Goal: Task Accomplishment & Management: Complete application form

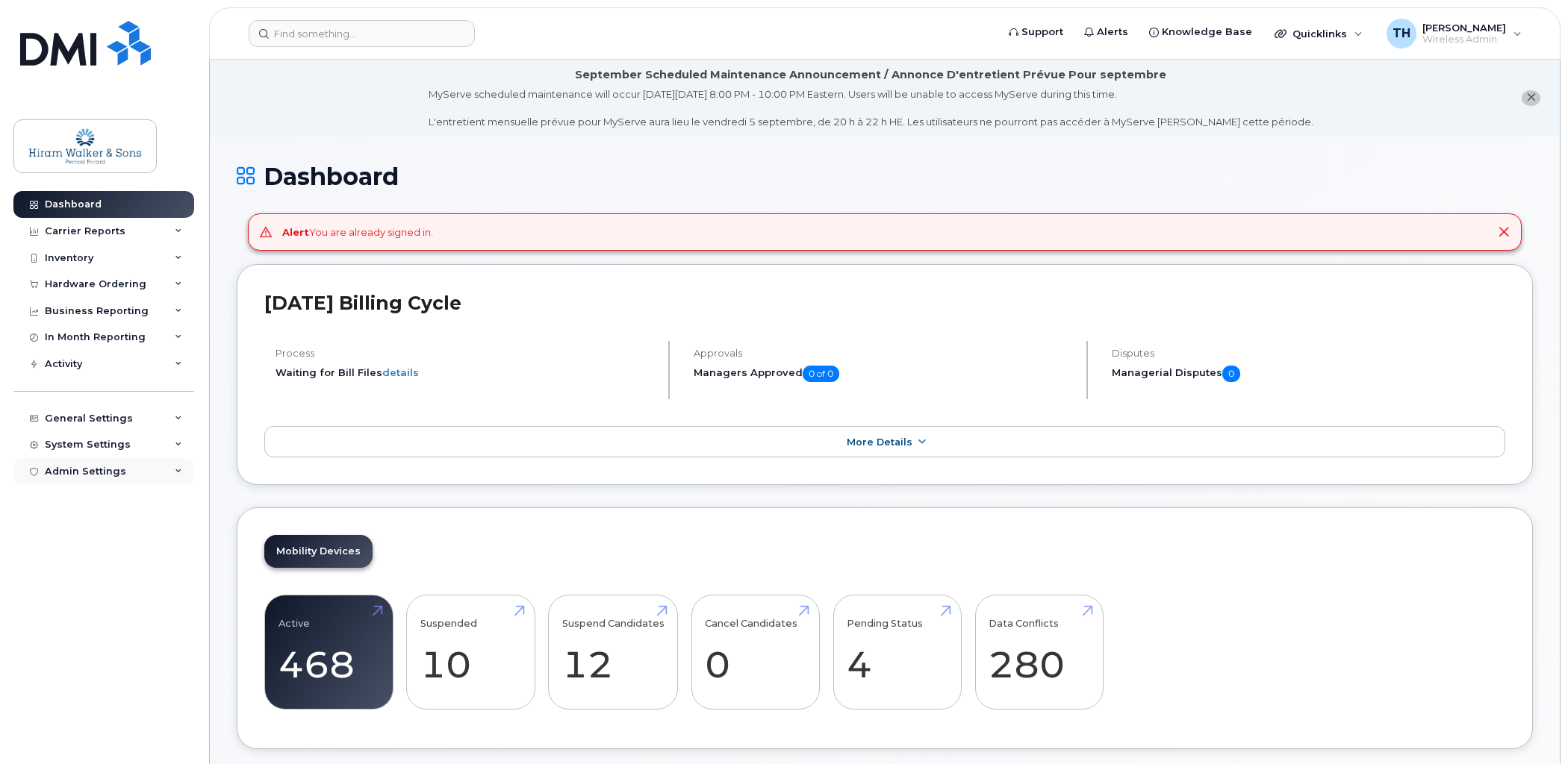
click at [164, 470] on div "Admin Settings" at bounding box center [103, 472] width 181 height 27
click at [176, 442] on icon at bounding box center [178, 445] width 8 height 8
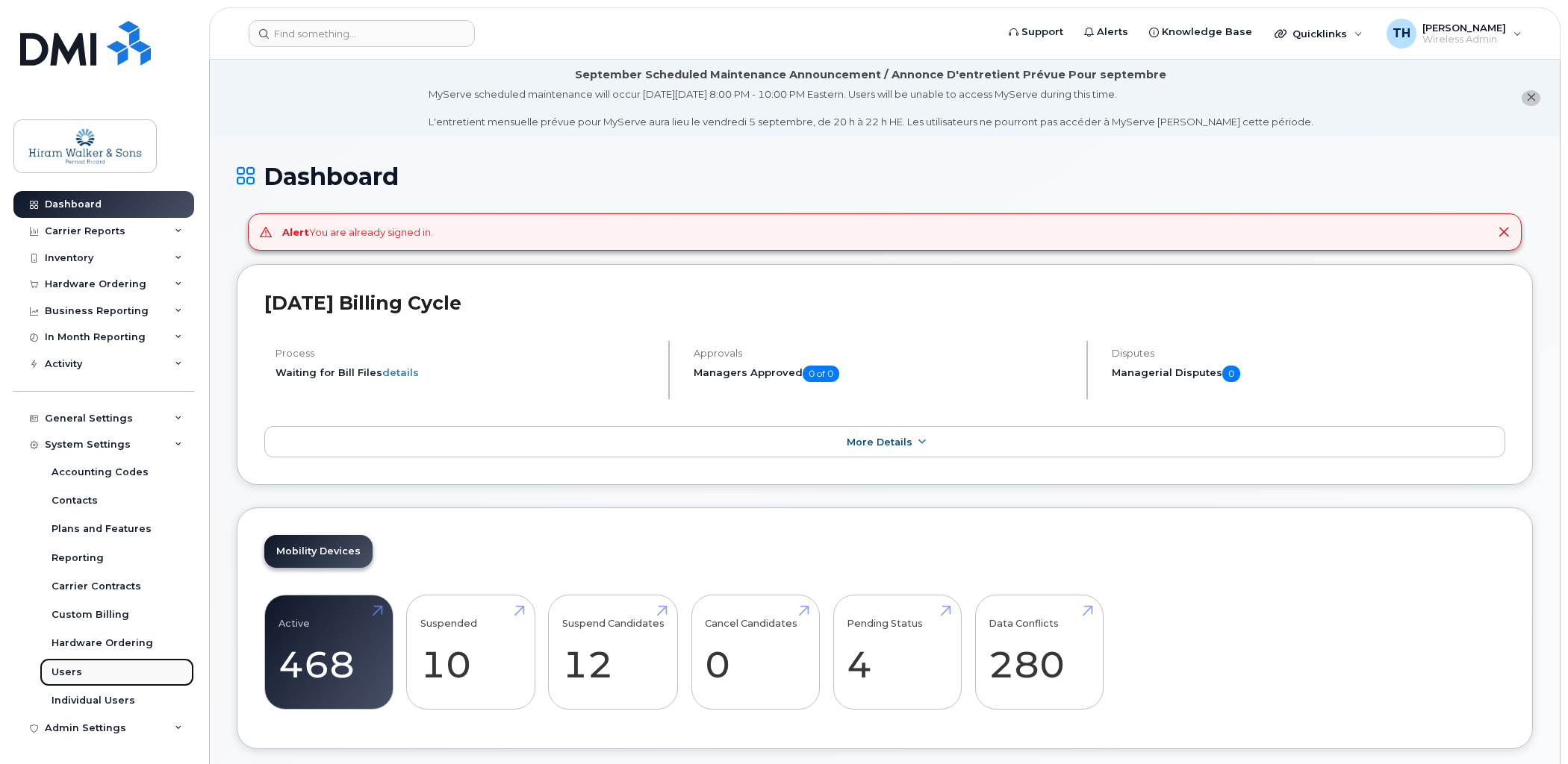
click at [87, 676] on link "Users" at bounding box center [117, 673] width 155 height 28
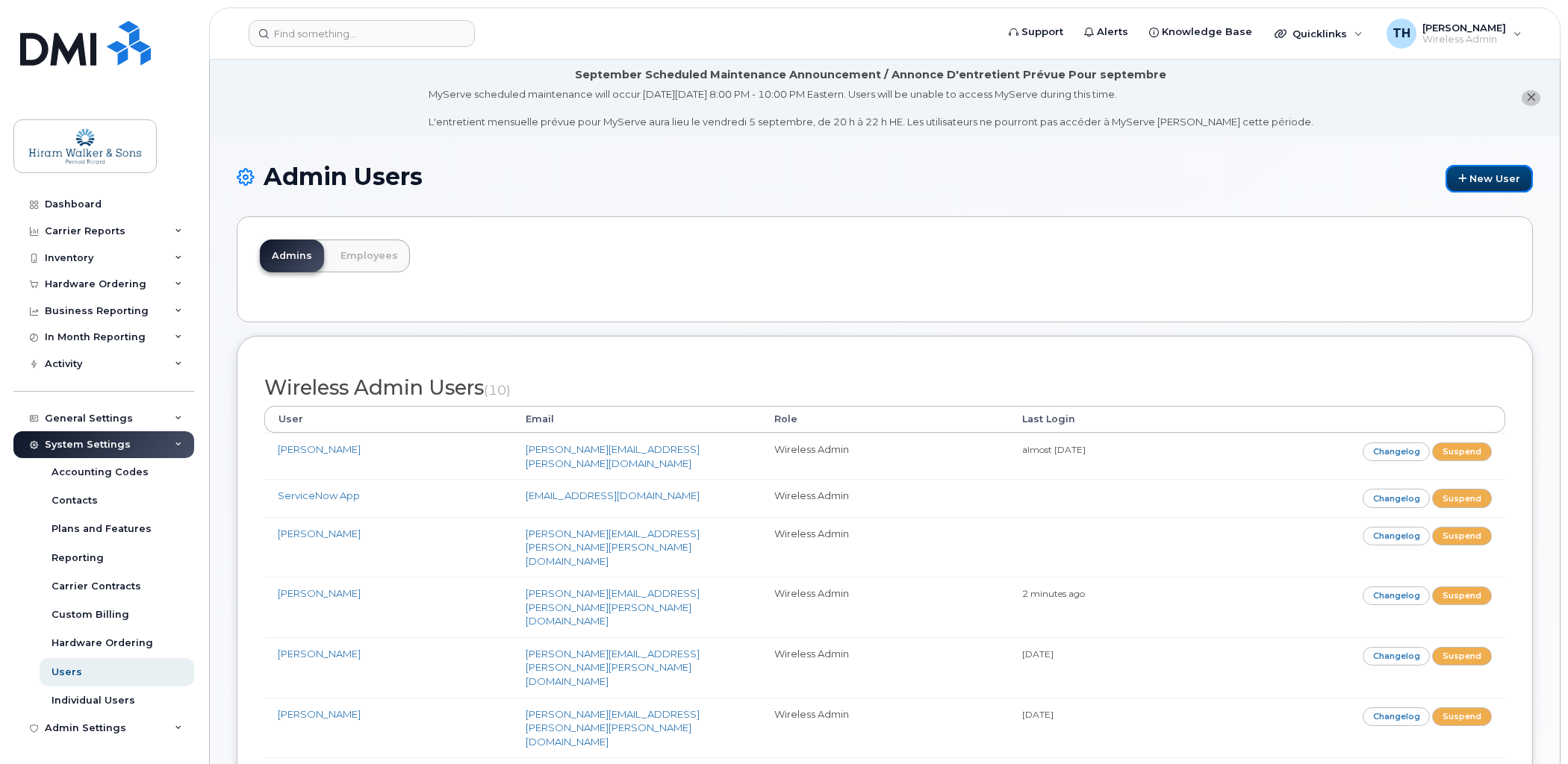
drag, startPoint x: 1482, startPoint y: 184, endPoint x: 1448, endPoint y: 285, distance: 106.6
click at [1481, 184] on link "New User" at bounding box center [1489, 178] width 88 height 27
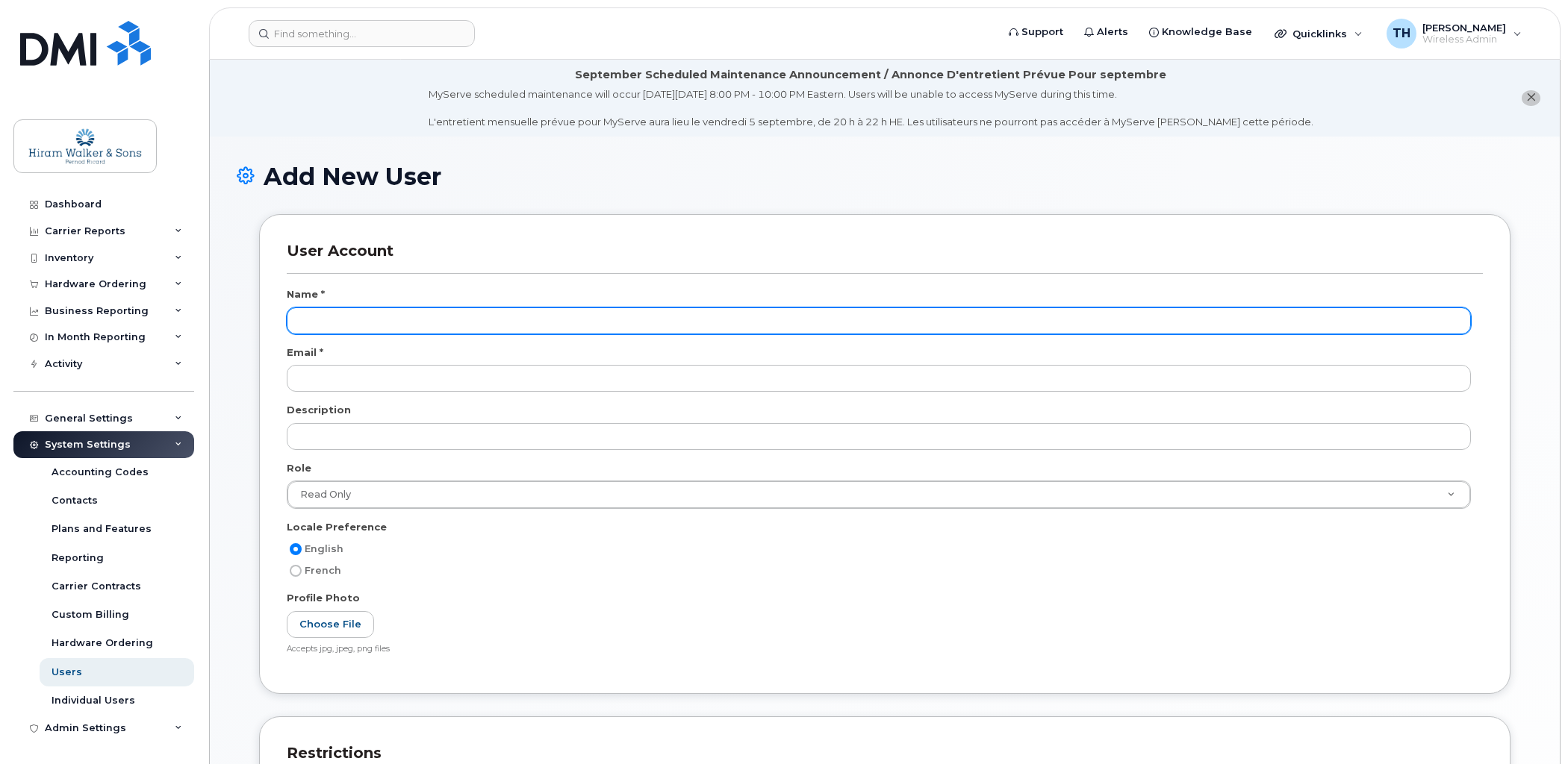
click at [383, 316] on input "text" at bounding box center [878, 321] width 1184 height 27
type input "N"
type input "!SC@melia_21p27"
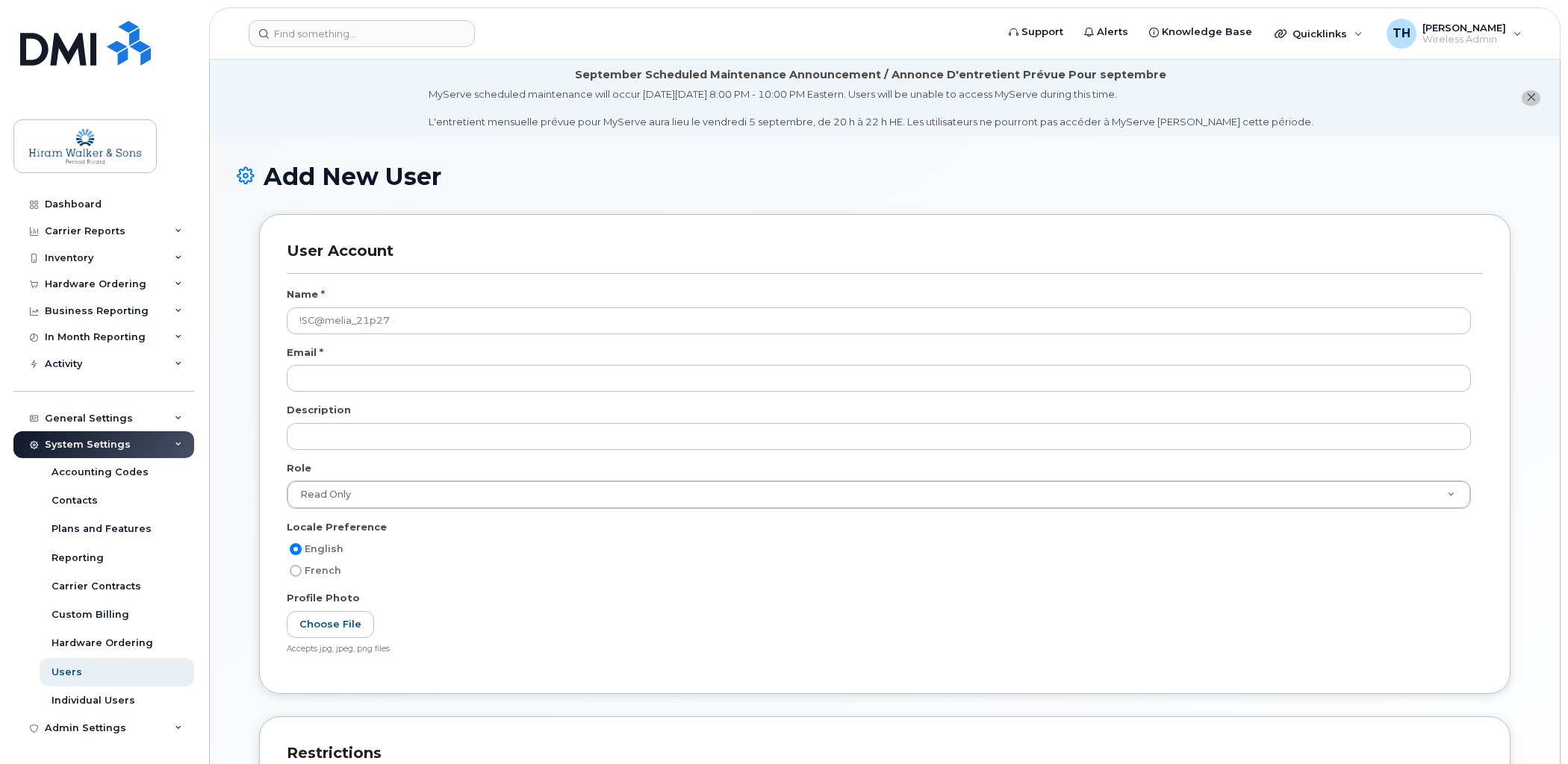
drag, startPoint x: 412, startPoint y: 317, endPoint x: 264, endPoint y: 312, distance: 148.1
click at [209, 310] on div "Support Alerts Knowledge Base Quicklinks Suspend / Cancel Device Change SIM Car…" at bounding box center [884, 584] width 1351 height 1049
click at [335, 305] on div "Name *" at bounding box center [884, 297] width 1196 height 20
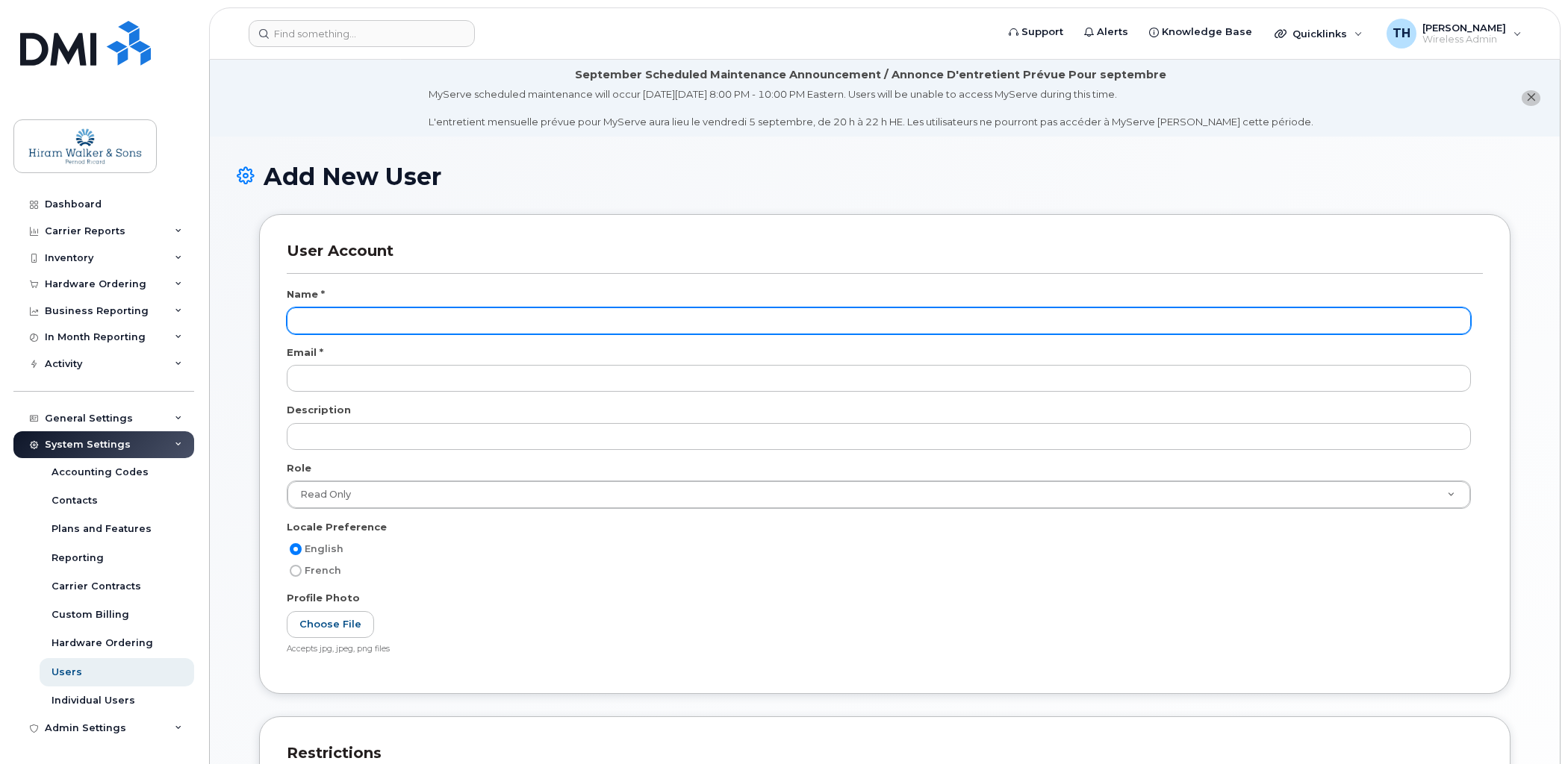
click at [333, 312] on input "text" at bounding box center [878, 321] width 1184 height 27
paste input "Noah Mavrantzas"
type input "Noah Mavrantzas"
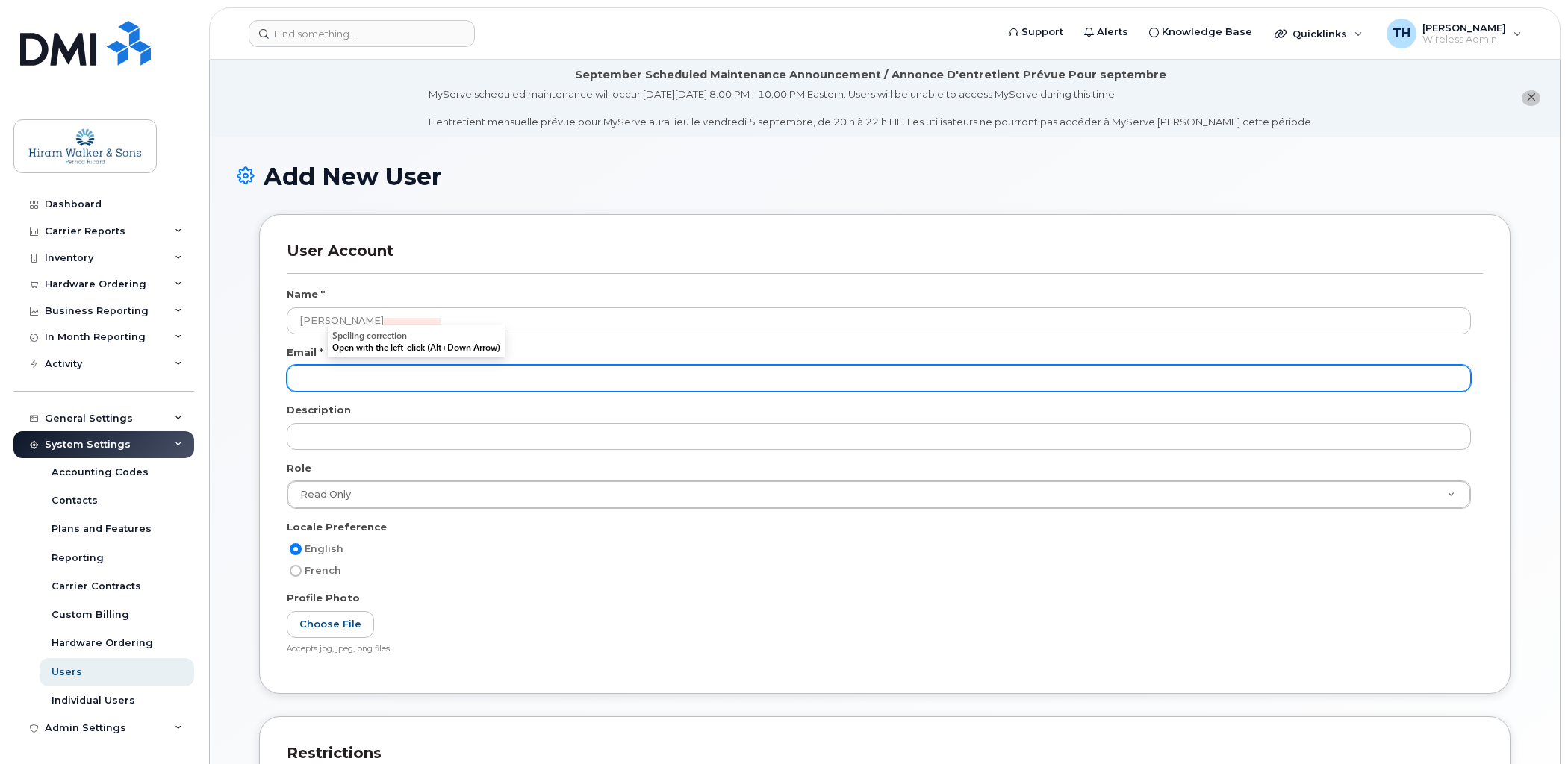
click at [318, 378] on input "email" at bounding box center [878, 378] width 1184 height 27
paste input "noah.mavrantzas"
type input "noah.mavrantzas@pernod-ricard.com"
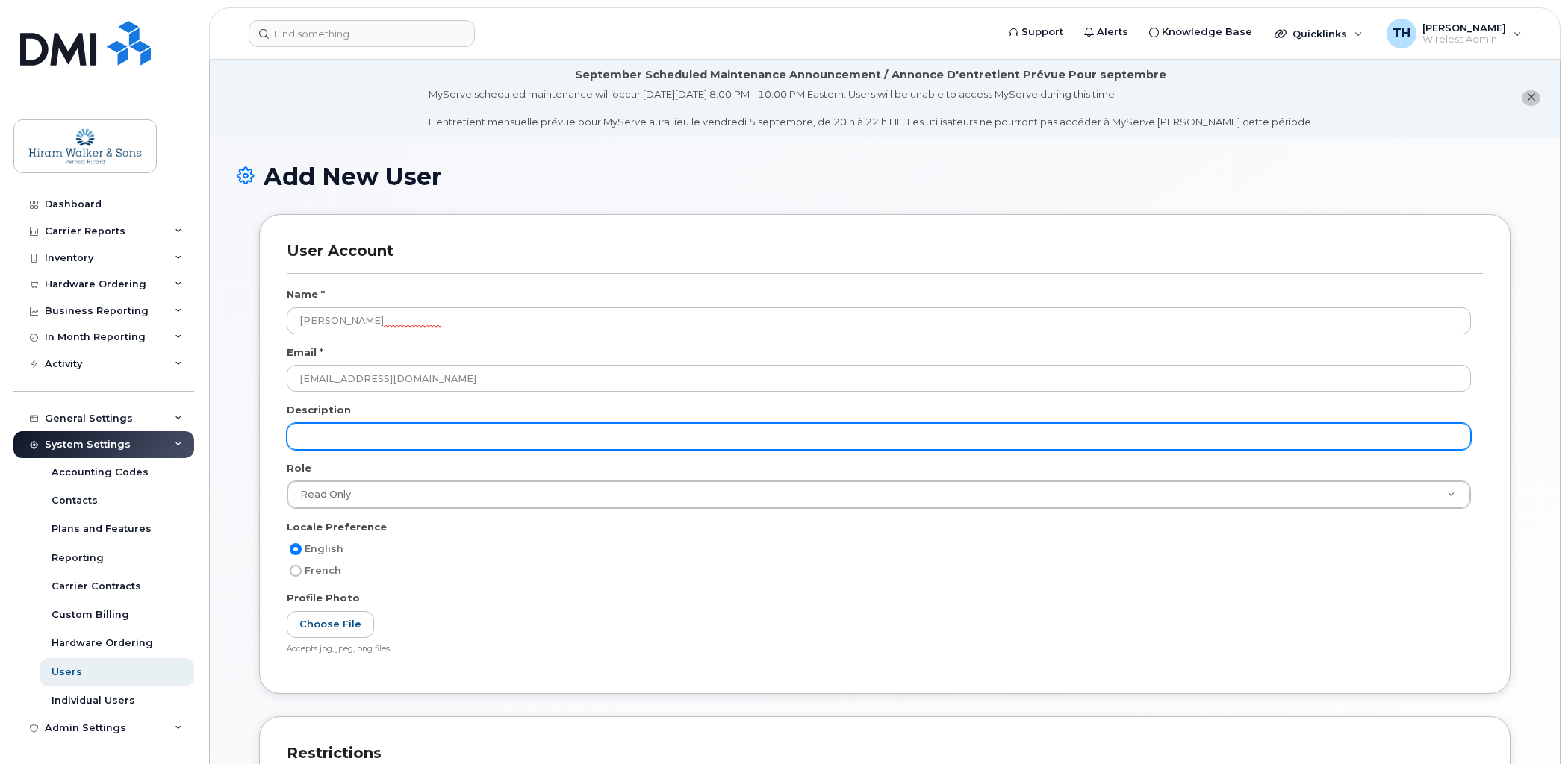
click at [340, 425] on input "text" at bounding box center [878, 436] width 1184 height 27
paste input "Co-op, Technical IT"
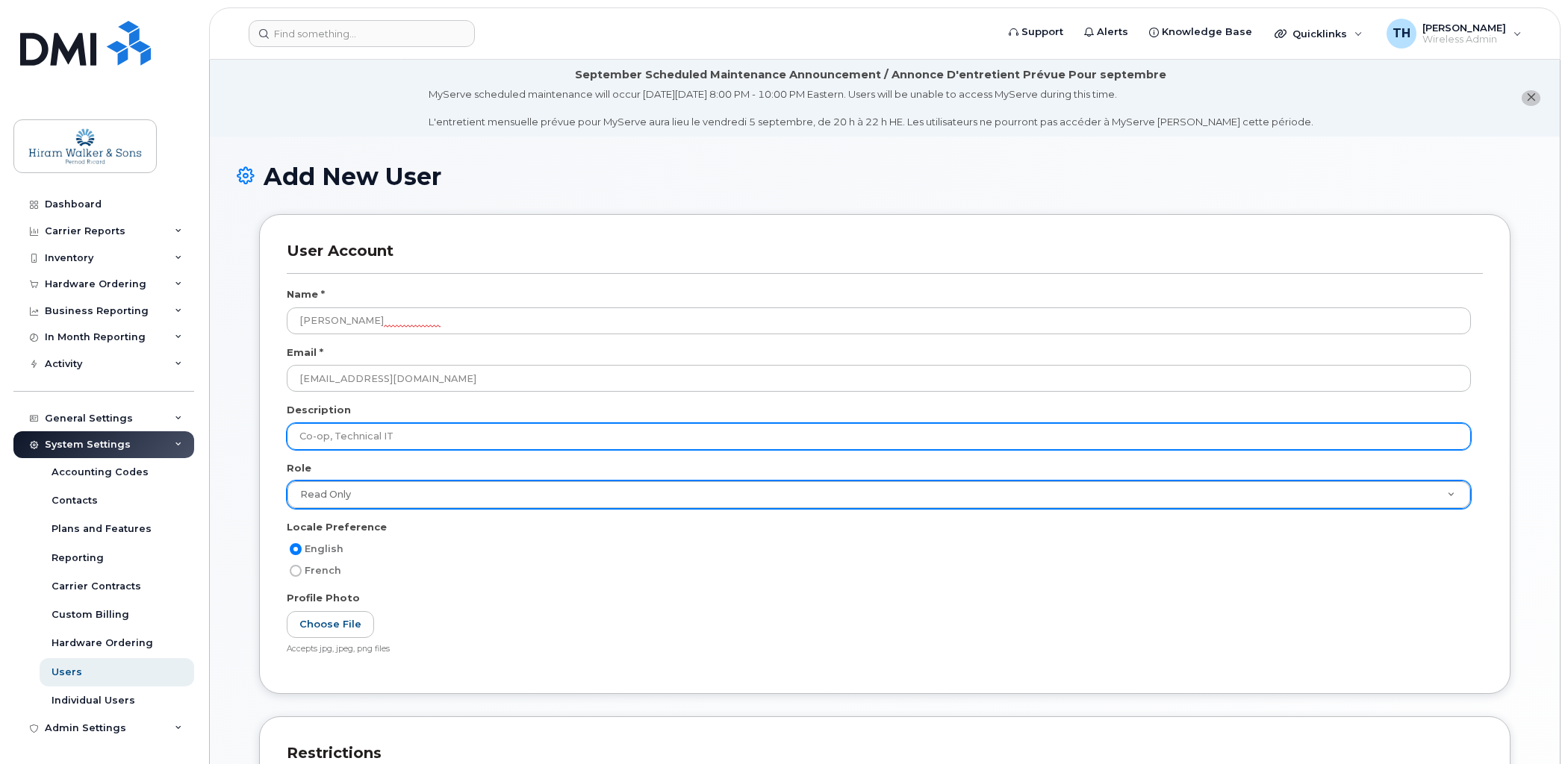
type input "Co-op, Technical IT"
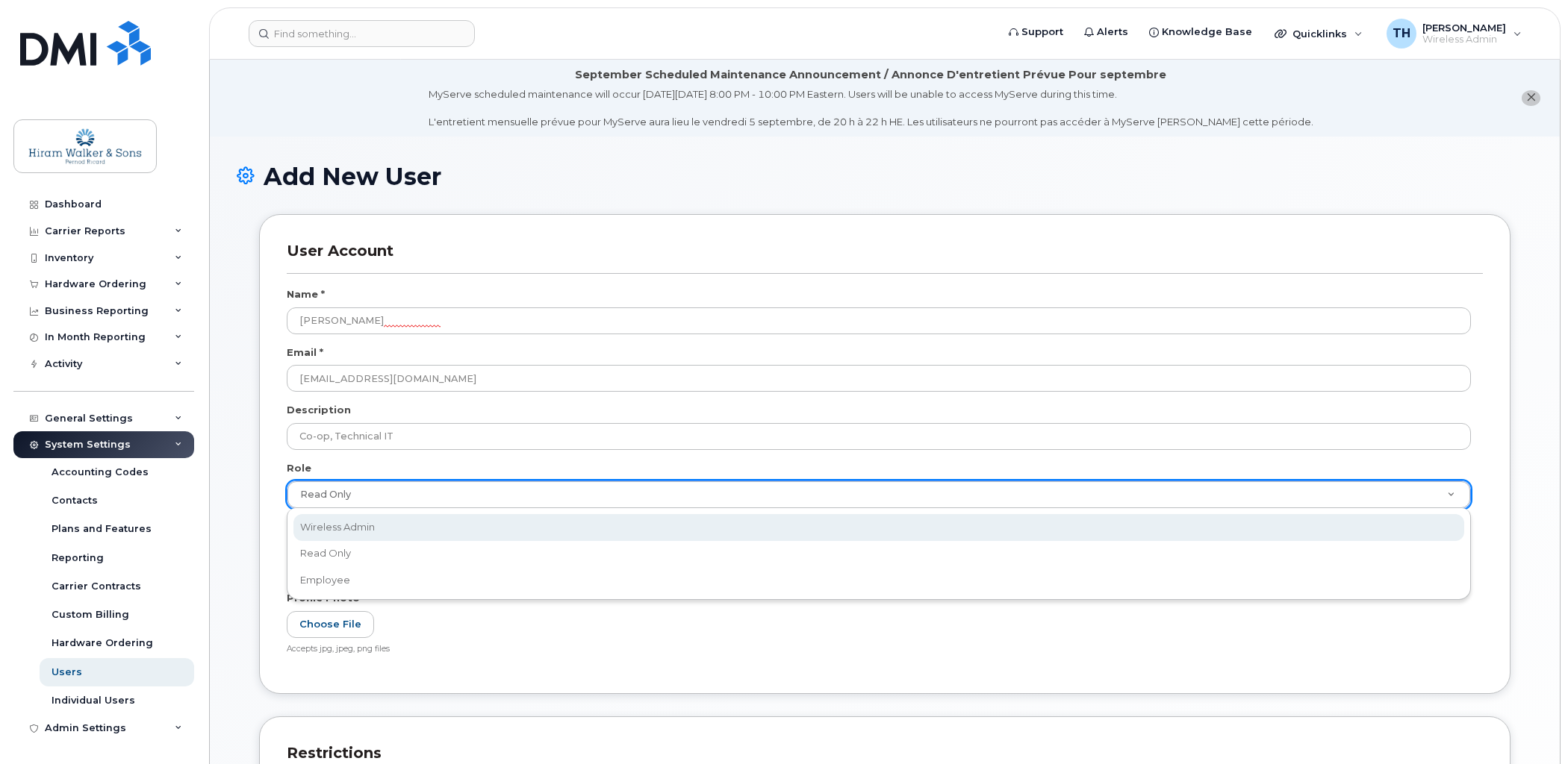
select select "wireless_admin"
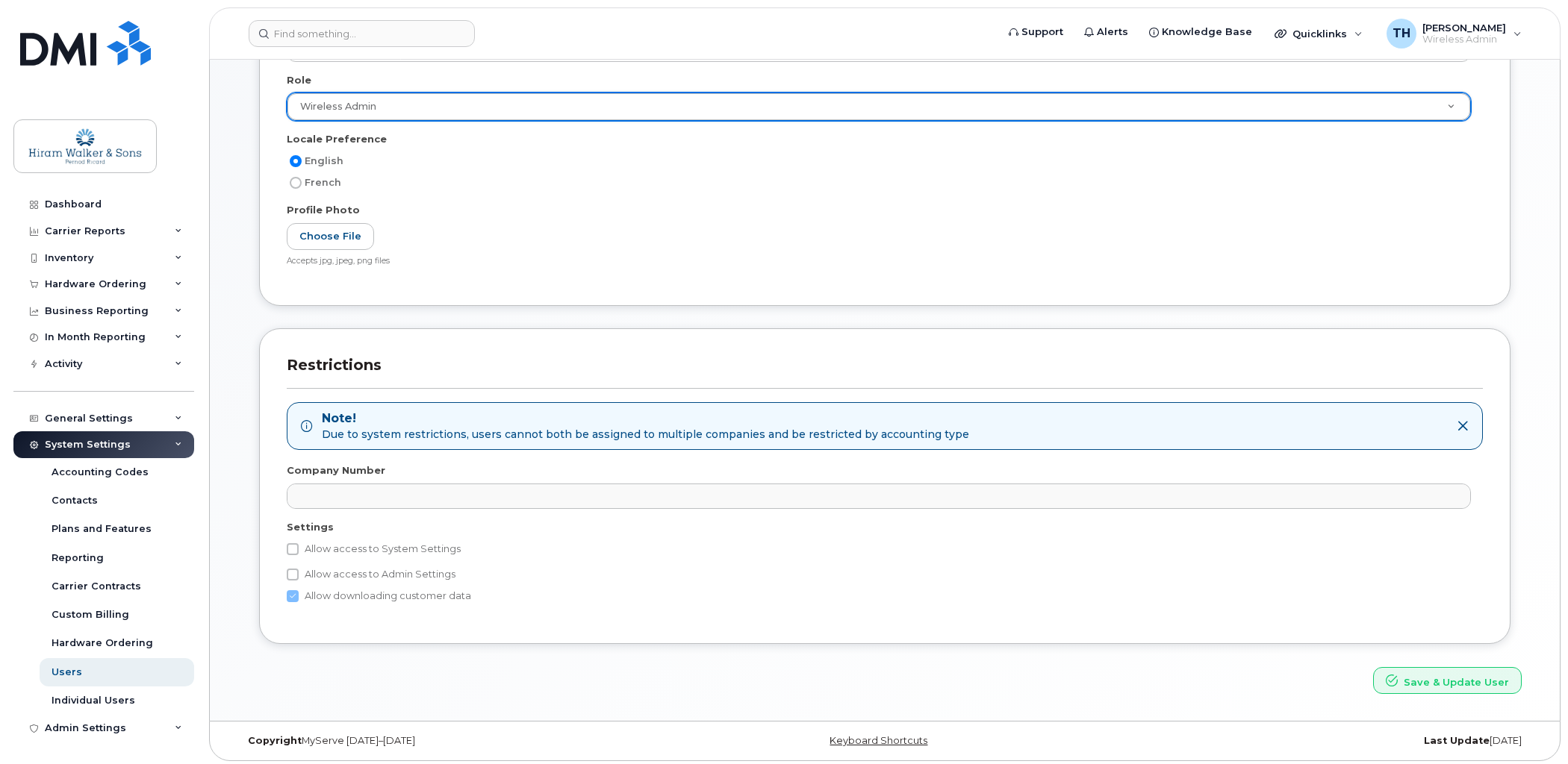
scroll to position [393, 0]
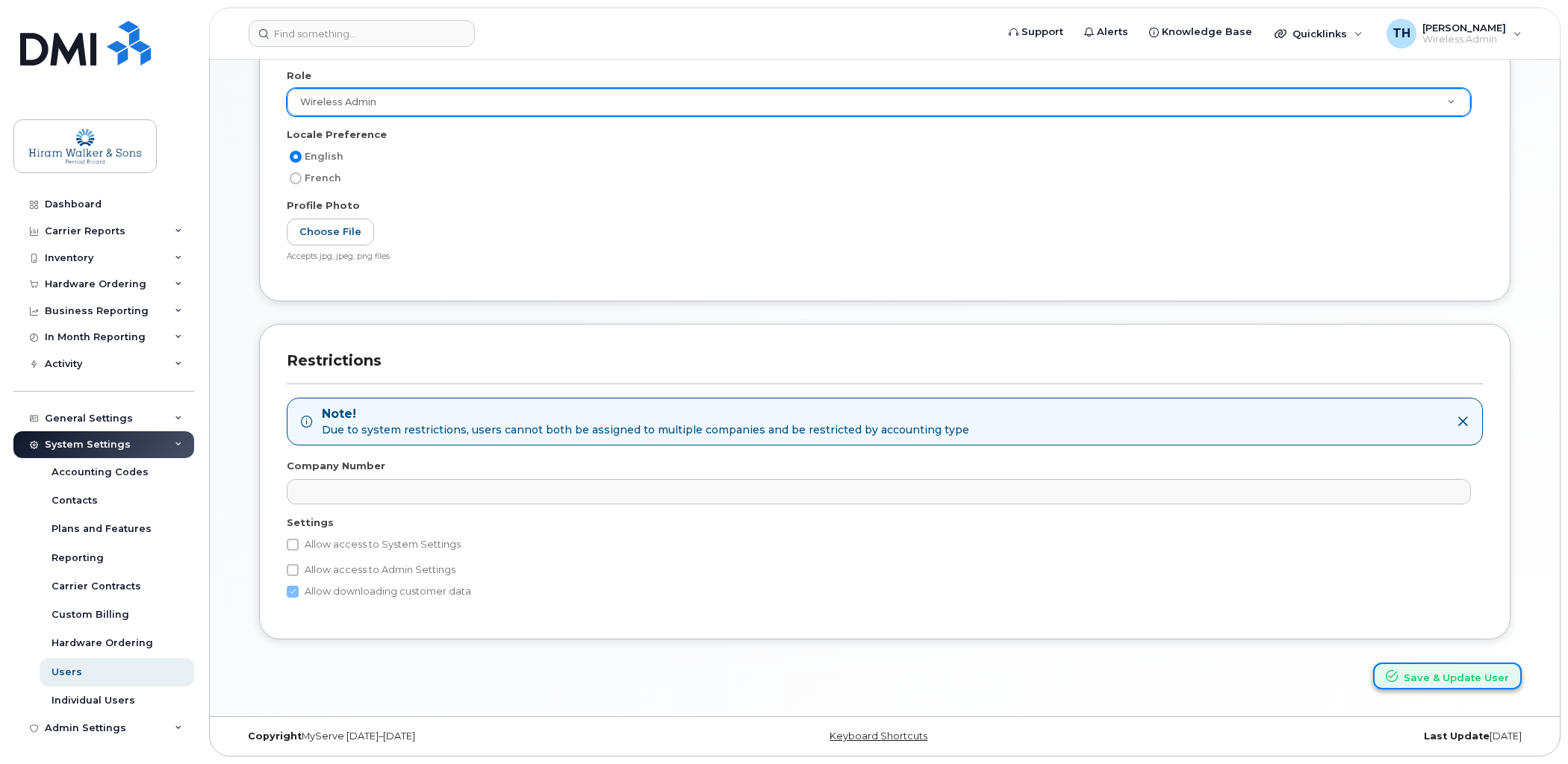
click at [1451, 671] on button "Save & Update User" at bounding box center [1448, 676] width 149 height 27
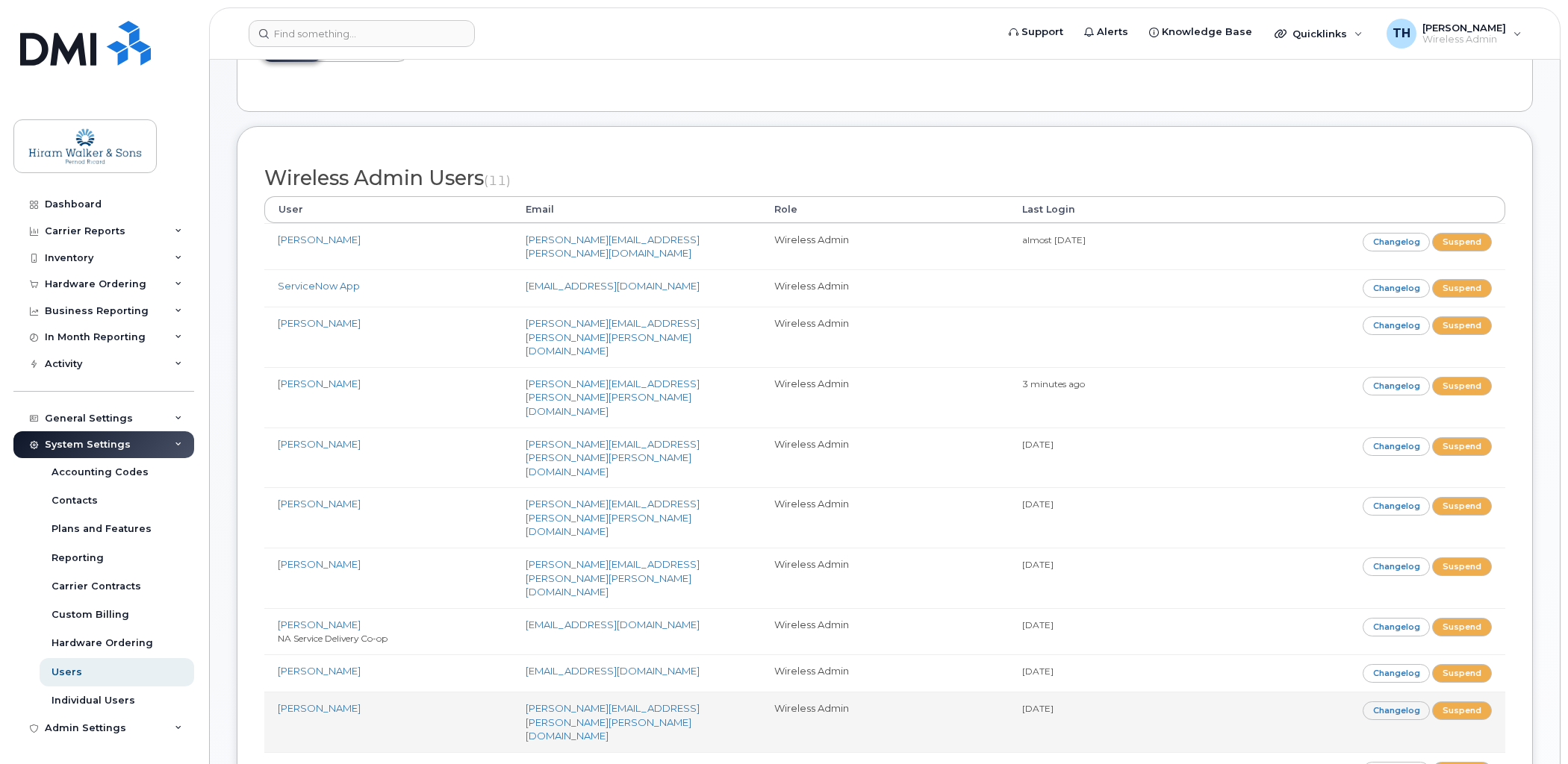
scroll to position [299, 0]
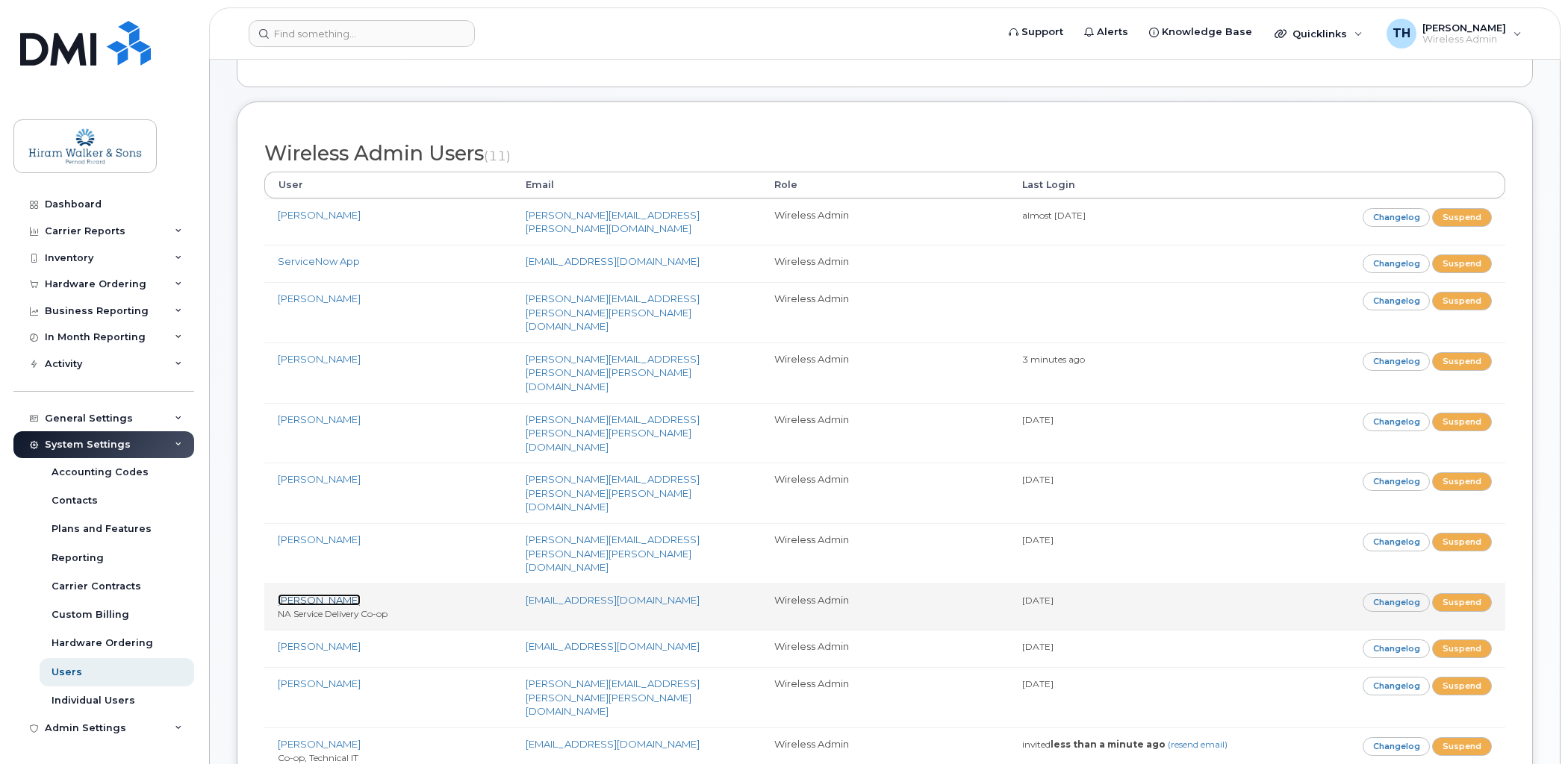
click at [352, 594] on link "Anoop Subramani" at bounding box center [319, 600] width 83 height 12
